Goal: Check status: Check status

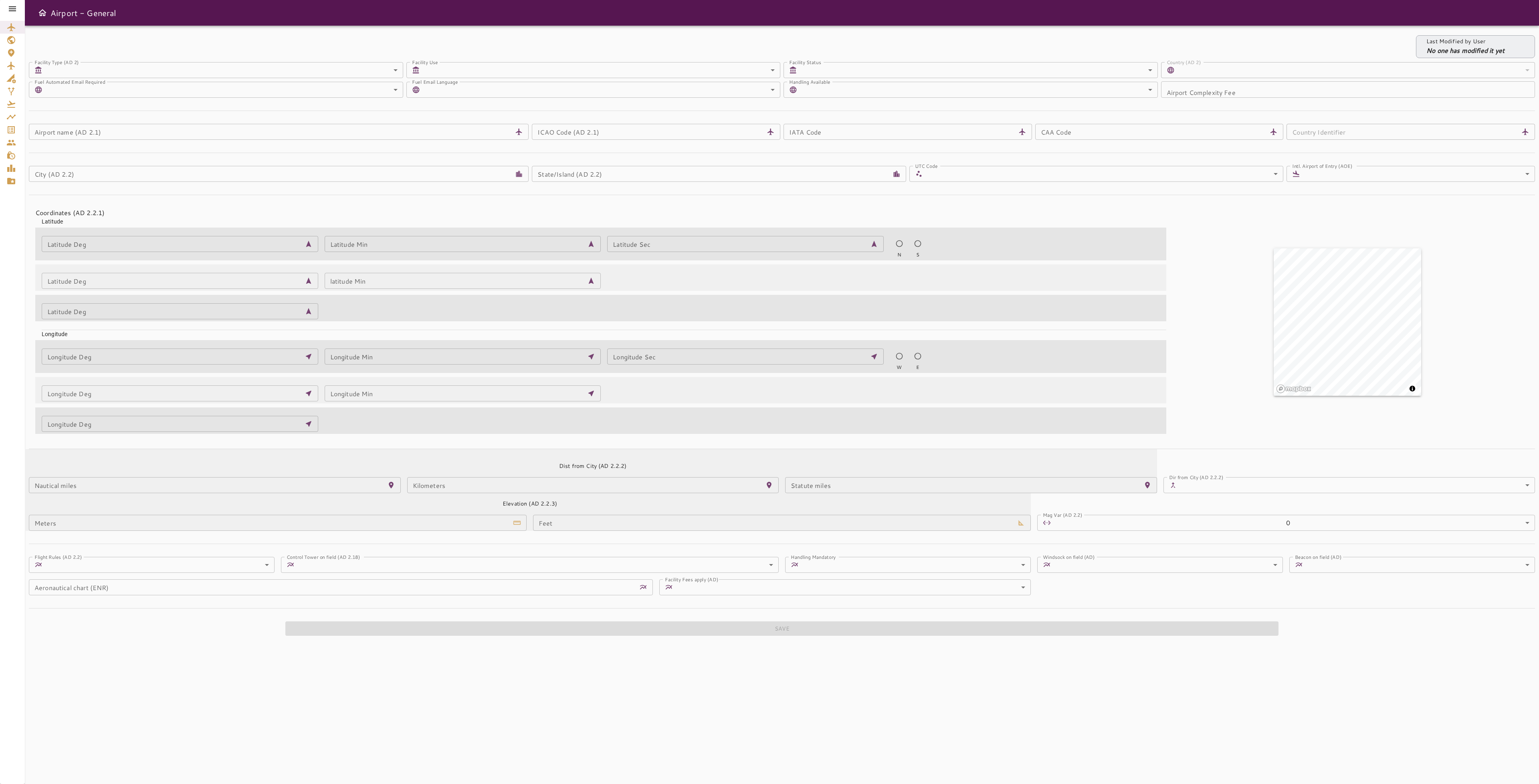
click at [13, 130] on icon "Service Orders" at bounding box center [11, 130] width 10 height 10
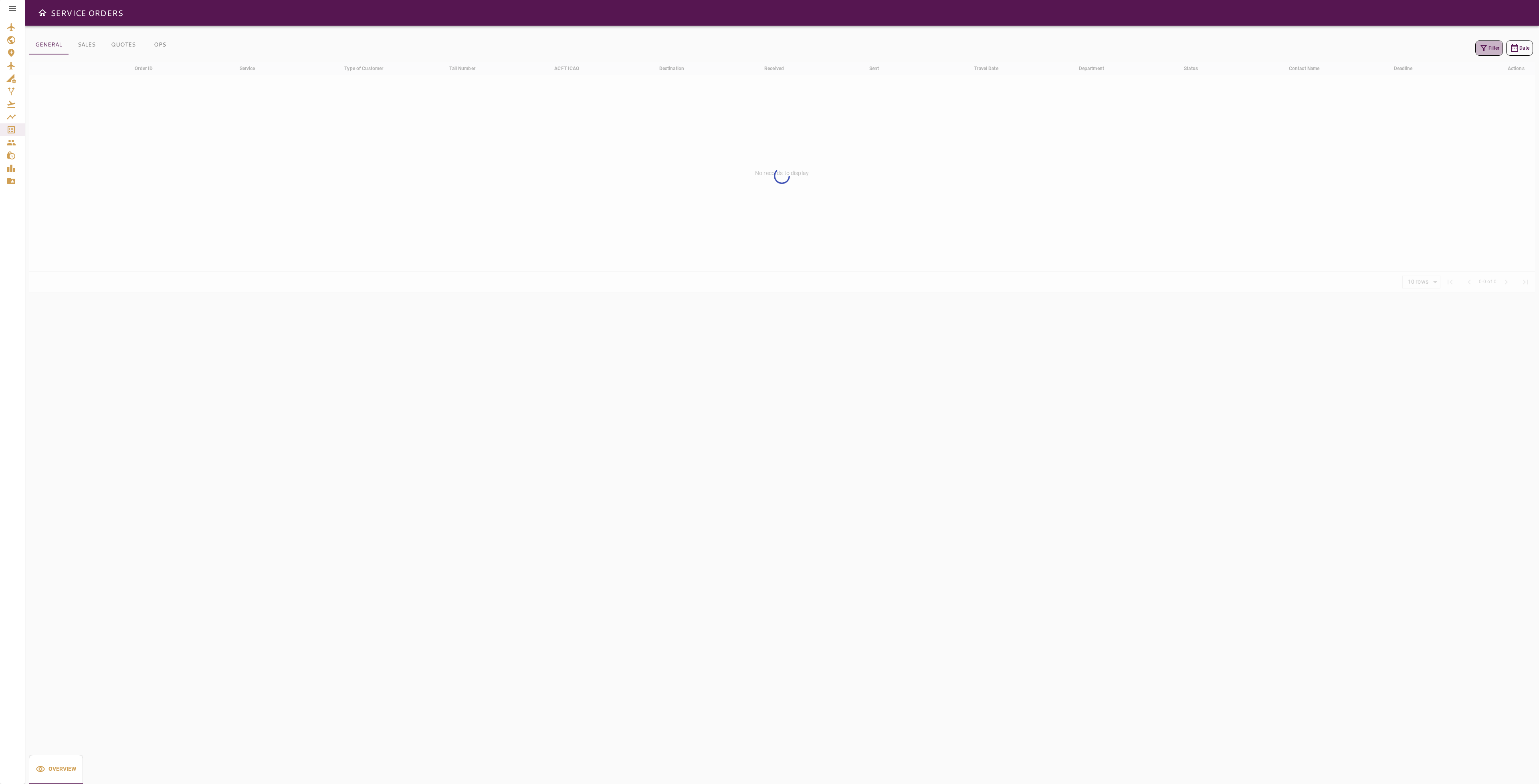
click at [1481, 52] on icon "button" at bounding box center [1483, 48] width 10 height 10
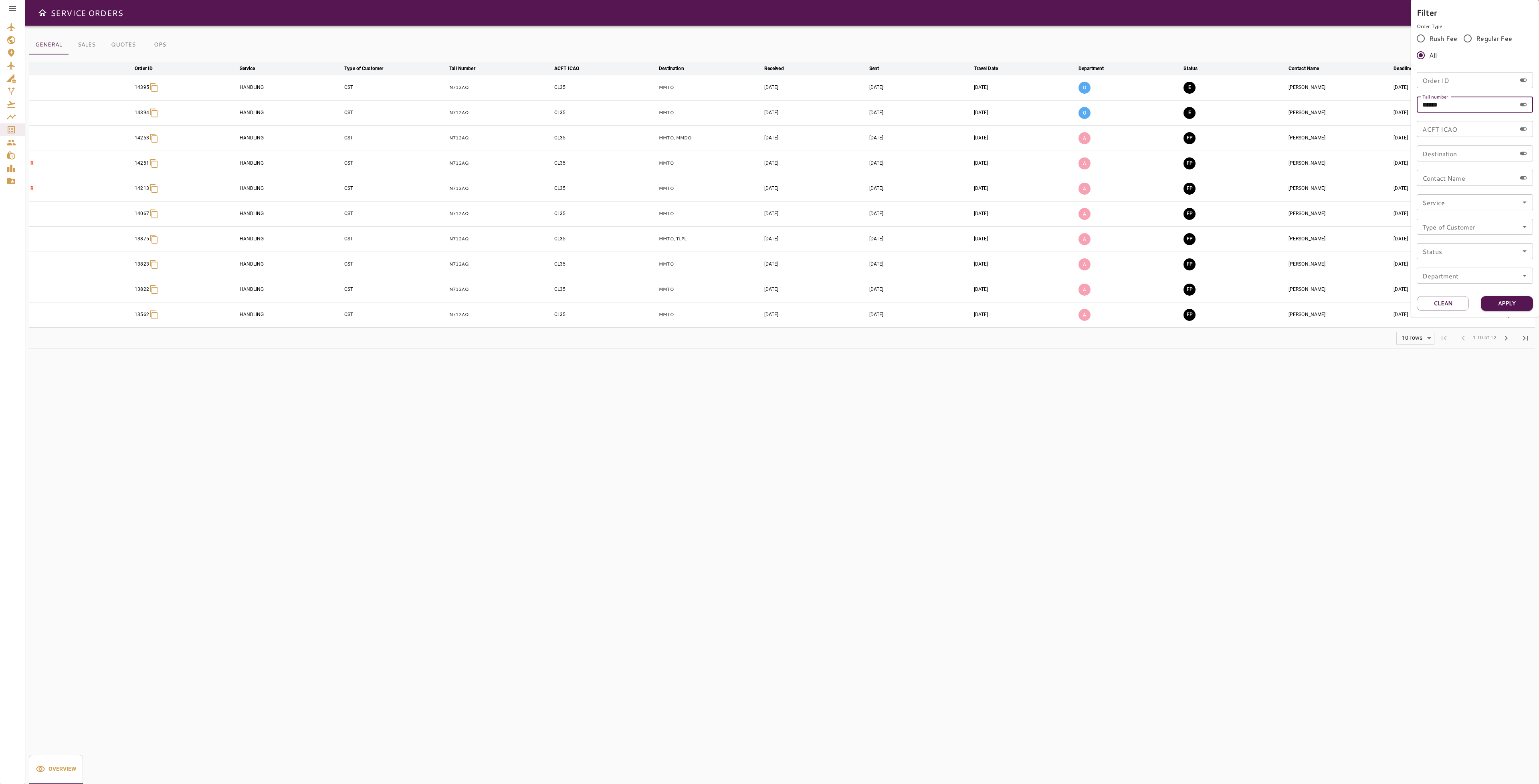
drag, startPoint x: 1455, startPoint y: 103, endPoint x: 1409, endPoint y: 102, distance: 46.0
click at [1409, 102] on div "Filter Order Type Rush Fee Regular Fee All Order ID Order ID Tail number ******…" at bounding box center [770, 392] width 1539 height 784
click at [1454, 76] on input "Order ID" at bounding box center [1466, 80] width 99 height 16
type input "*****"
click at [1491, 303] on button "Apply" at bounding box center [1507, 303] width 52 height 15
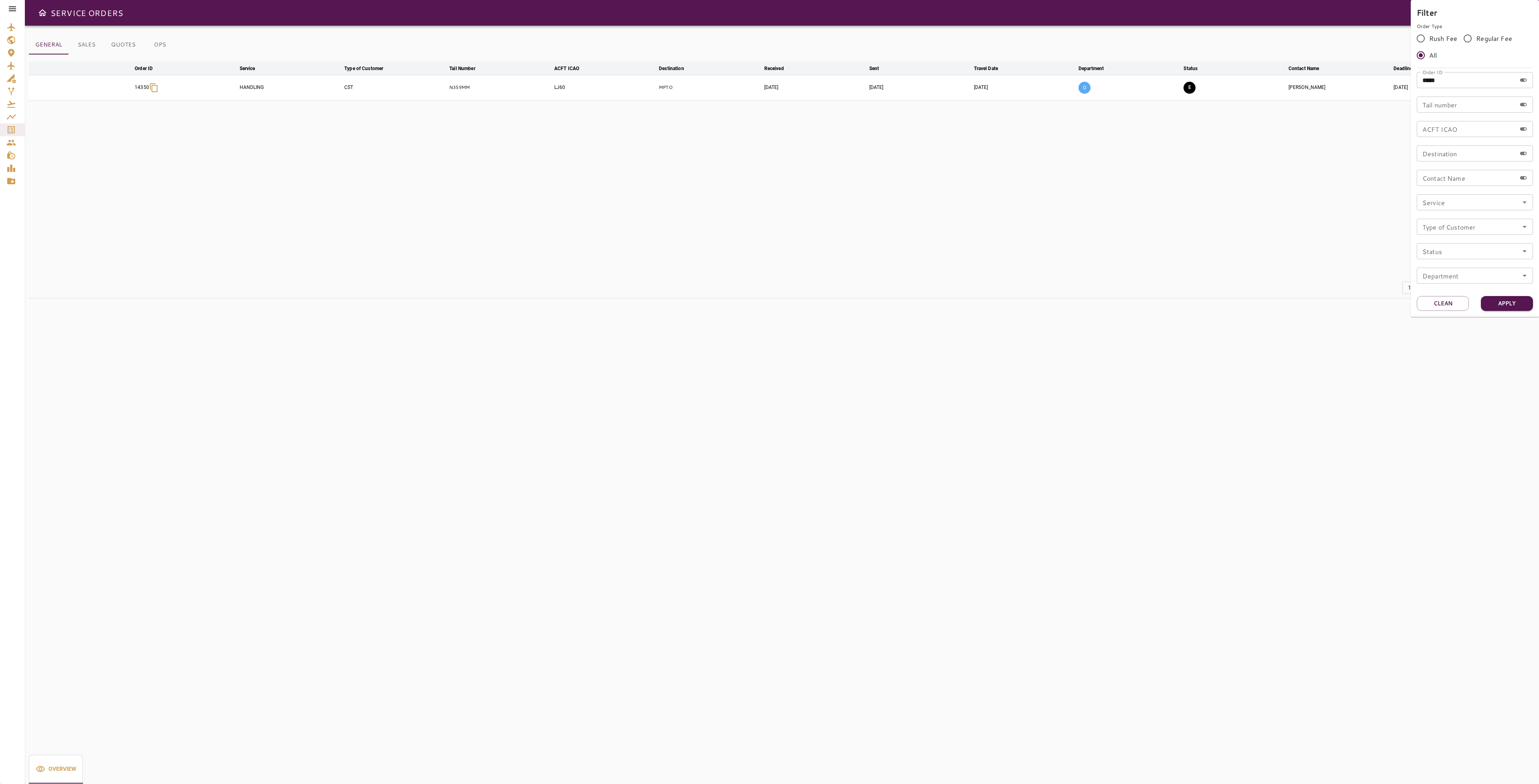
click at [1175, 235] on div at bounding box center [770, 392] width 1539 height 784
click at [1513, 90] on icon "button" at bounding box center [1509, 88] width 10 height 10
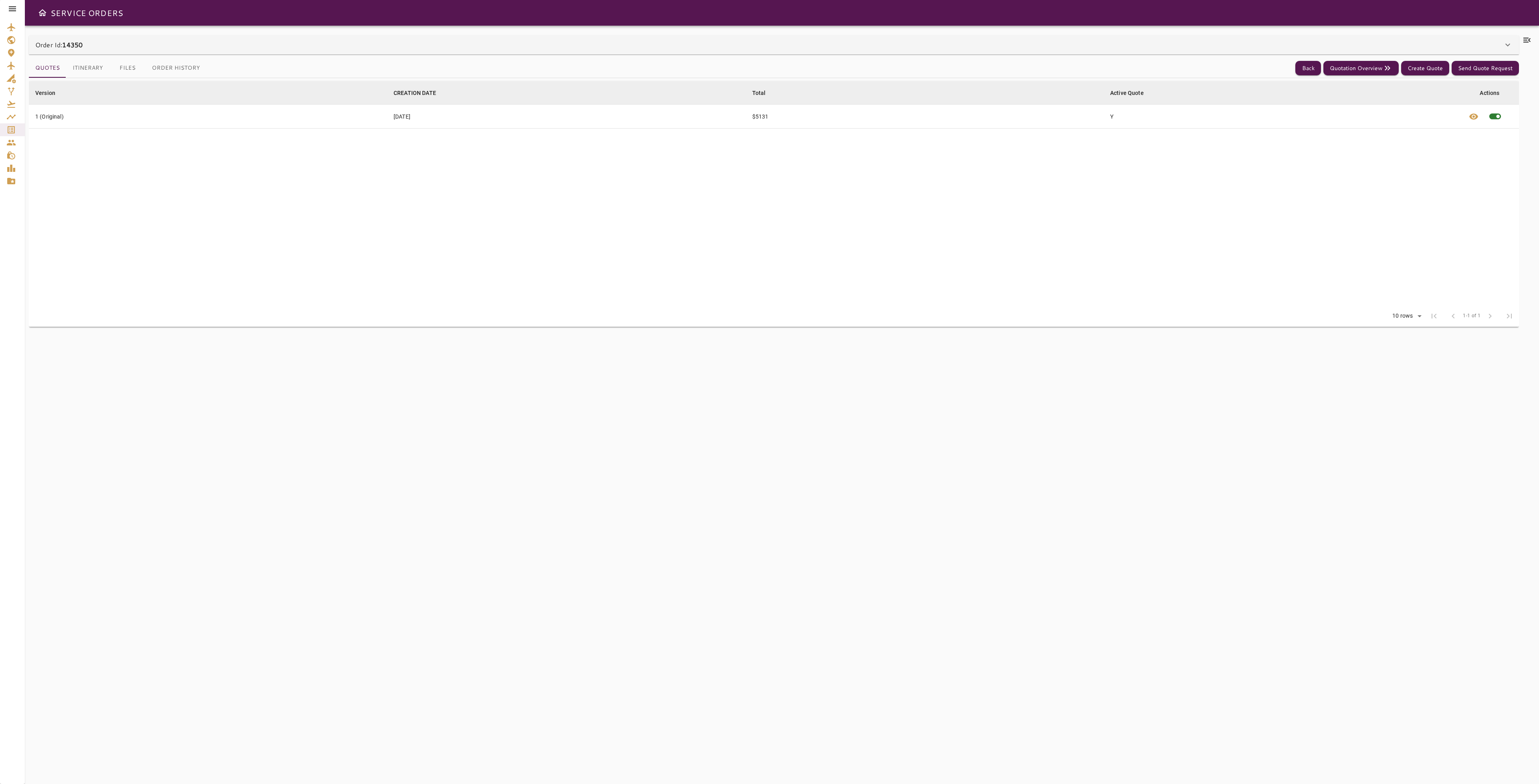
click at [1526, 40] on icon at bounding box center [1527, 40] width 7 height 5
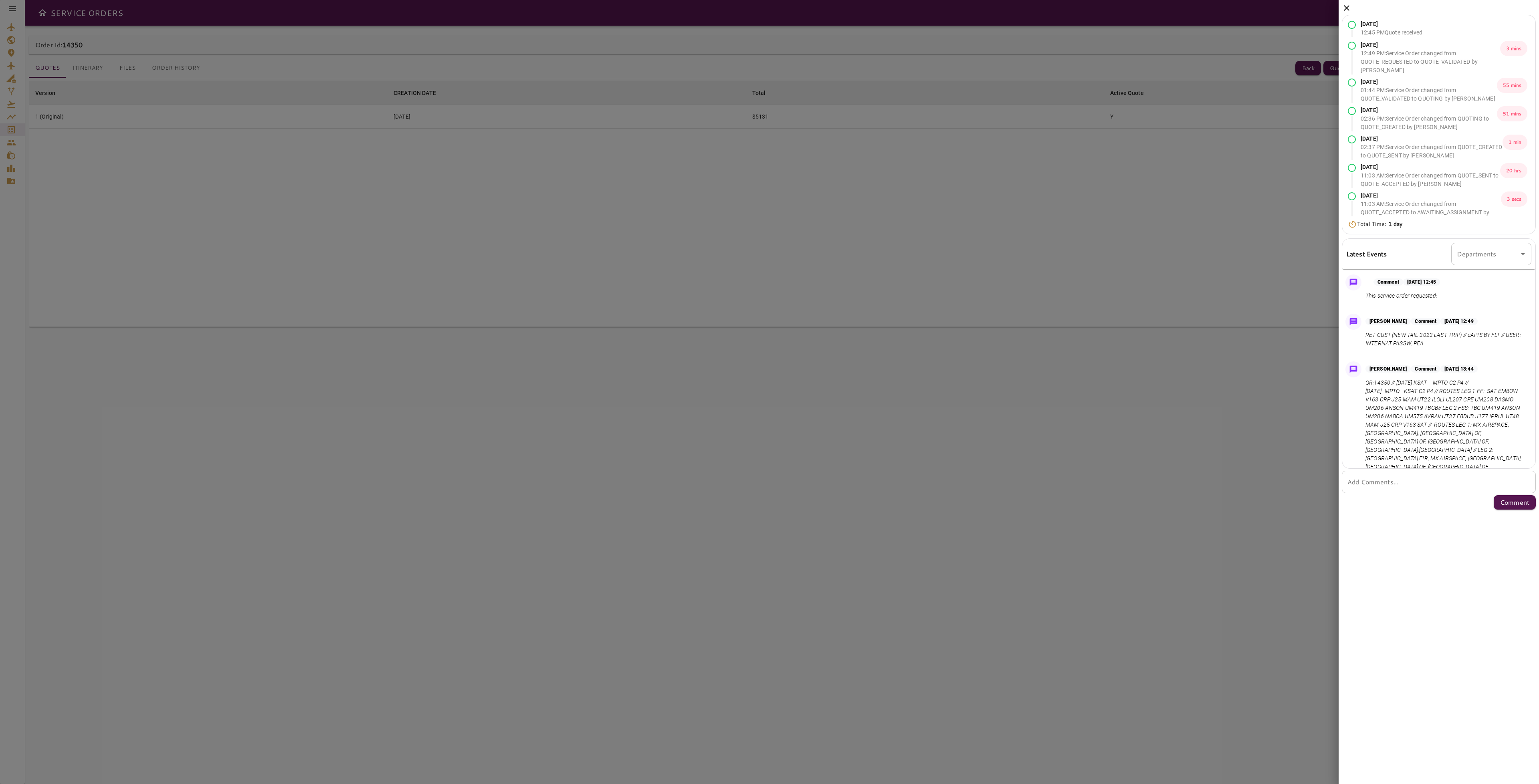
scroll to position [209, 0]
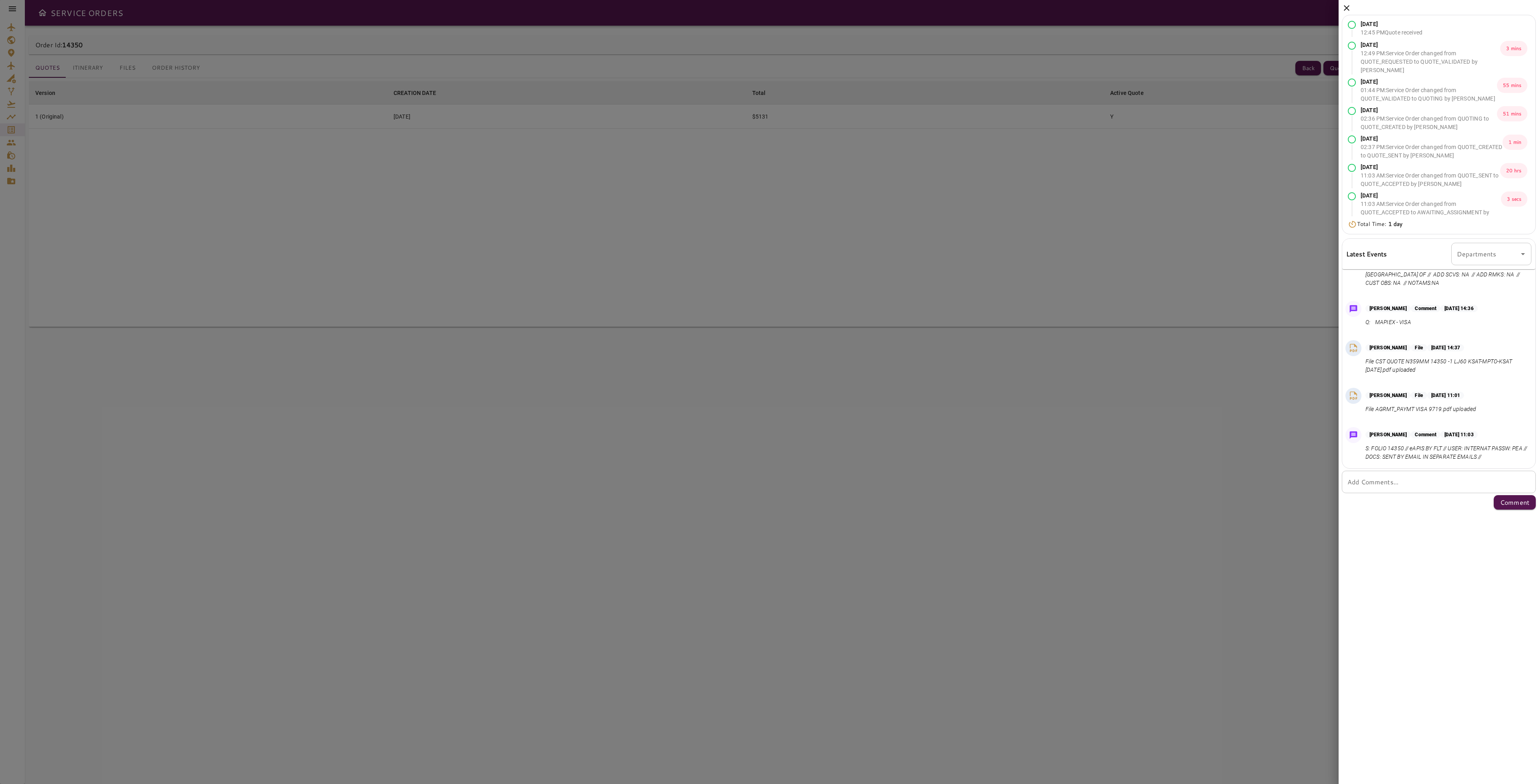
click at [1344, 7] on icon at bounding box center [1347, 8] width 10 height 10
